Goal: Browse casually

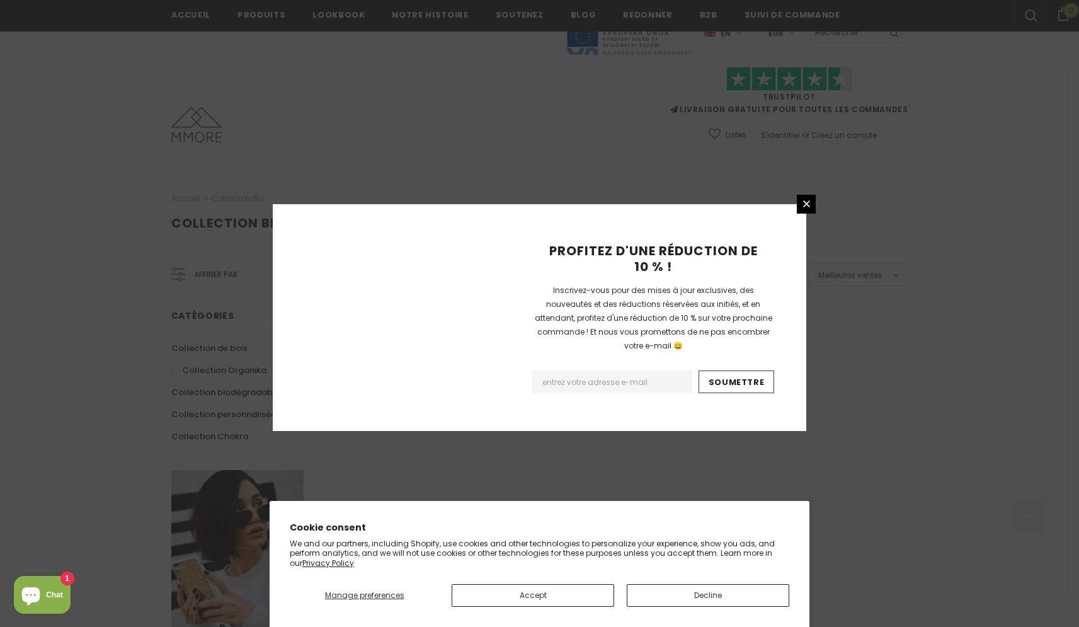
scroll to position [695, 0]
